Goal: Navigation & Orientation: Find specific page/section

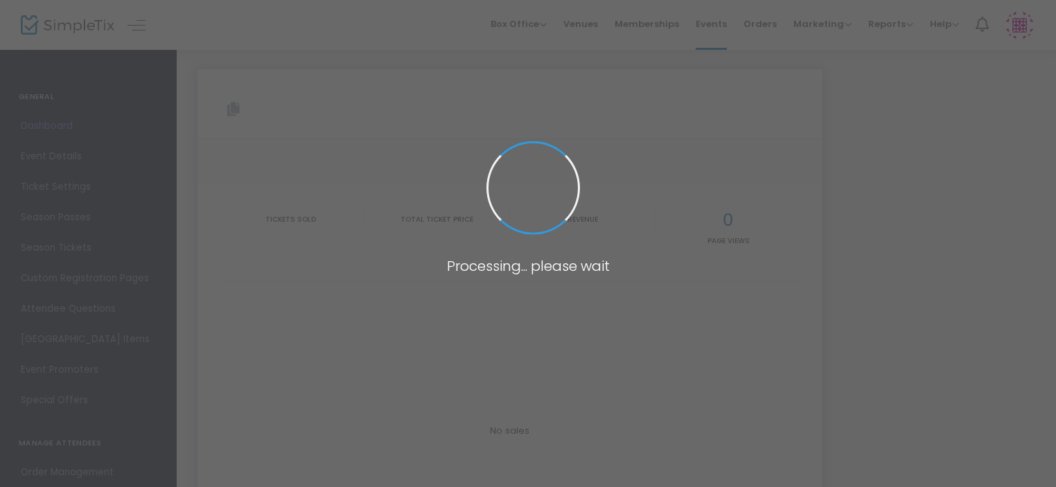
type input "[URL][DOMAIN_NAME][PERSON_NAME]"
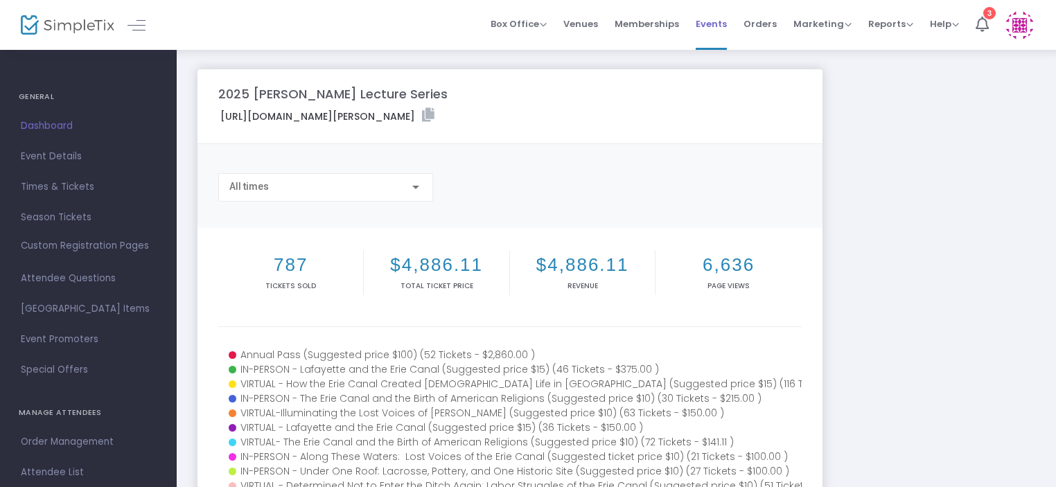
click at [712, 23] on span "Events" at bounding box center [711, 23] width 31 height 35
